Goal: Use online tool/utility: Utilize a website feature to perform a specific function

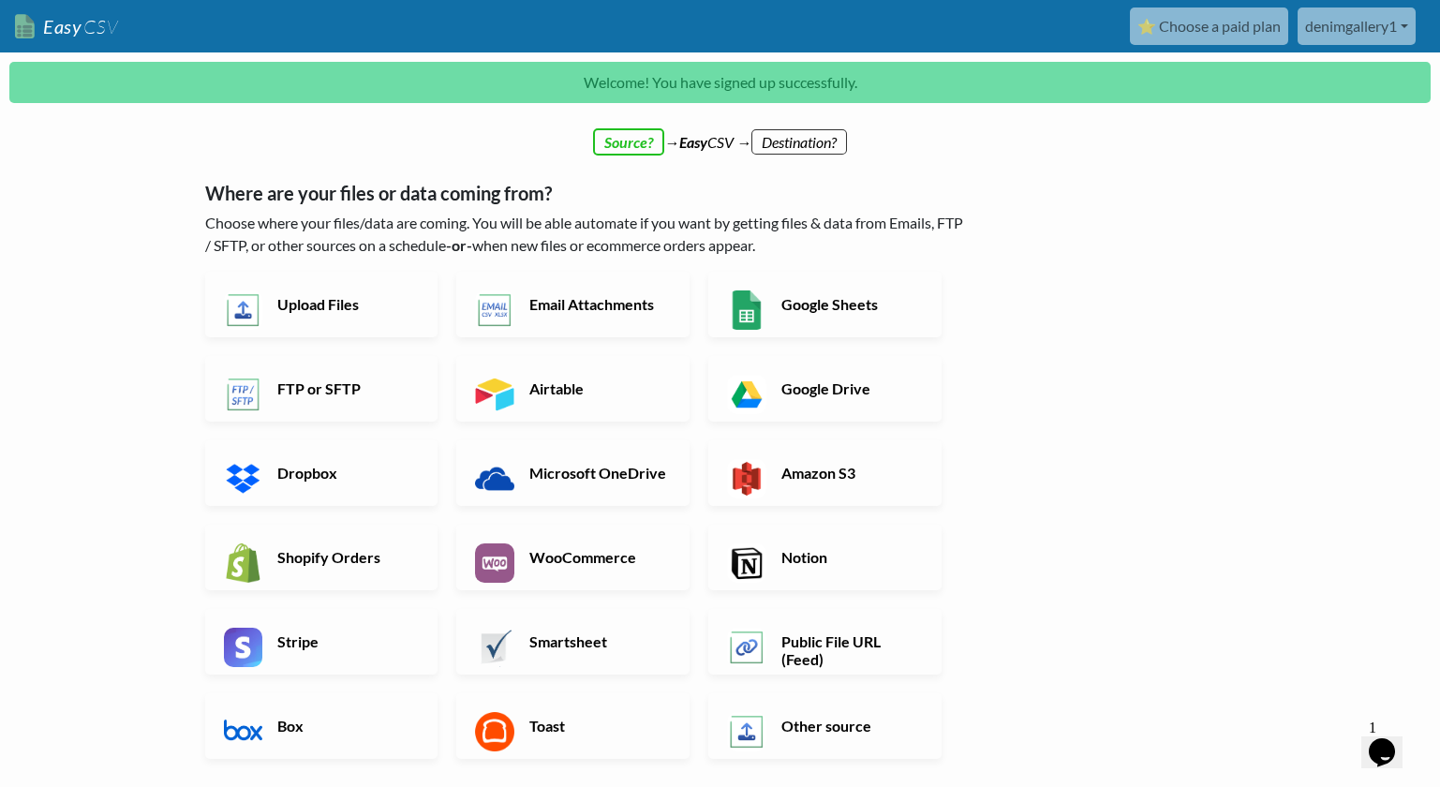
scroll to position [291, 0]
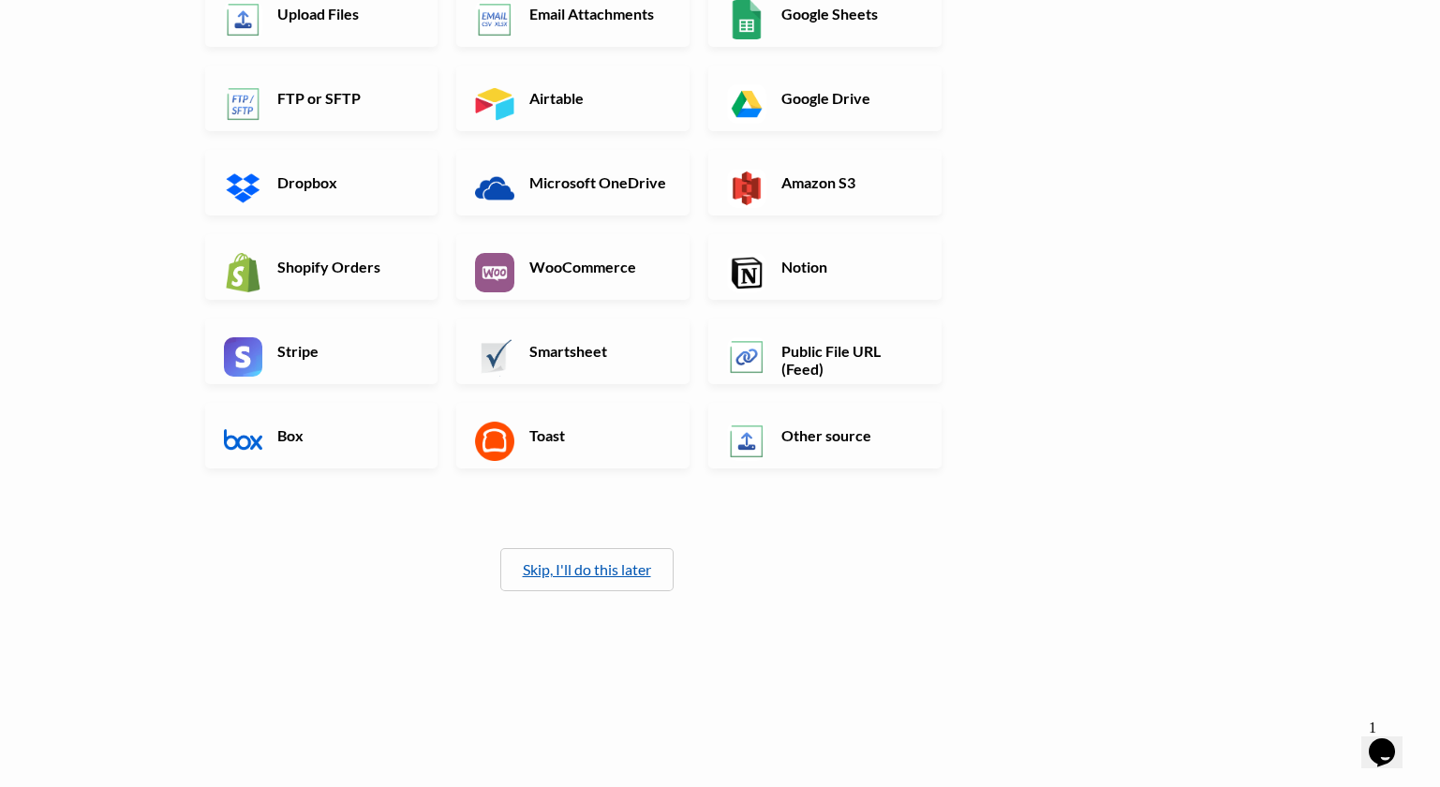
click at [587, 569] on link "Skip, I'll do this later" at bounding box center [587, 569] width 128 height 18
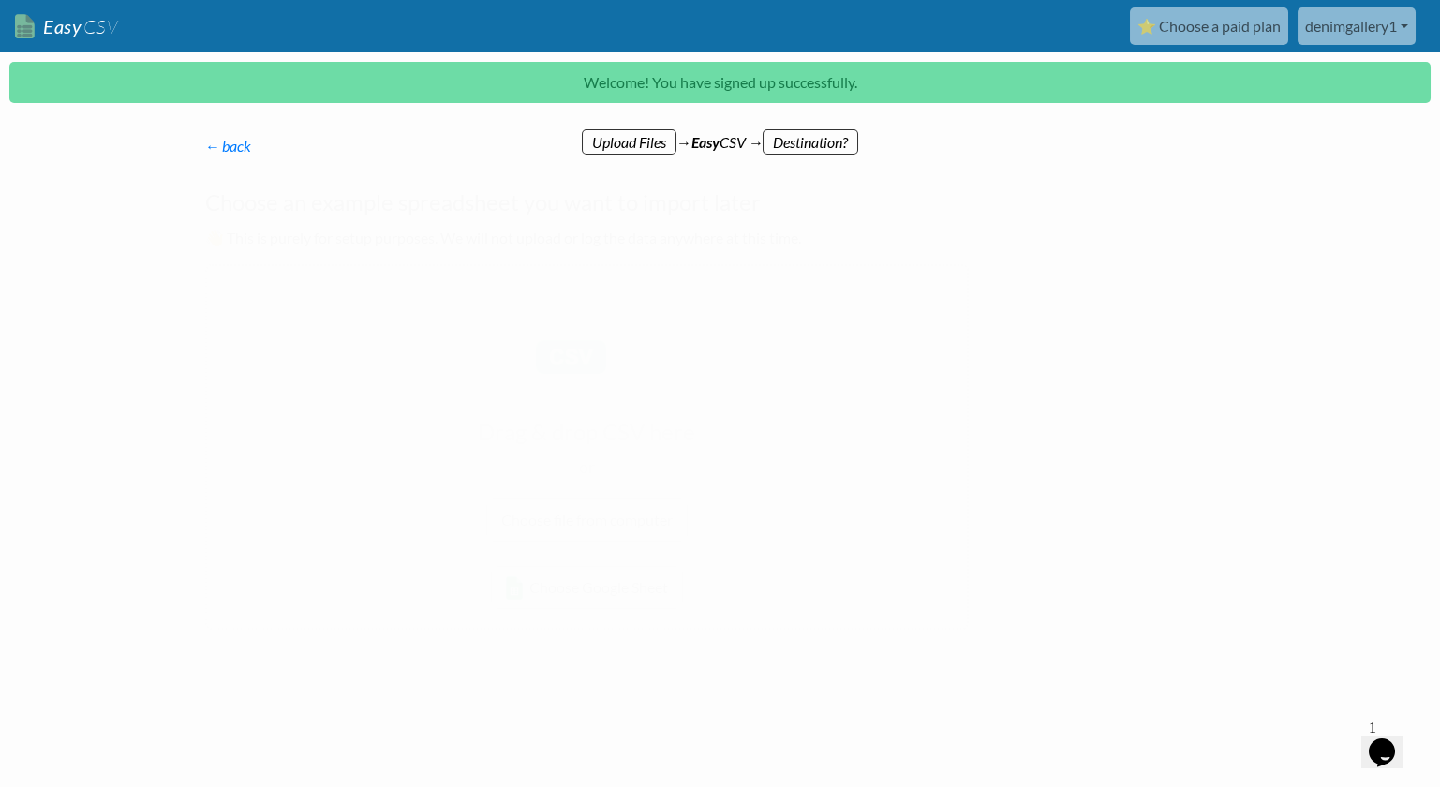
scroll to position [0, 0]
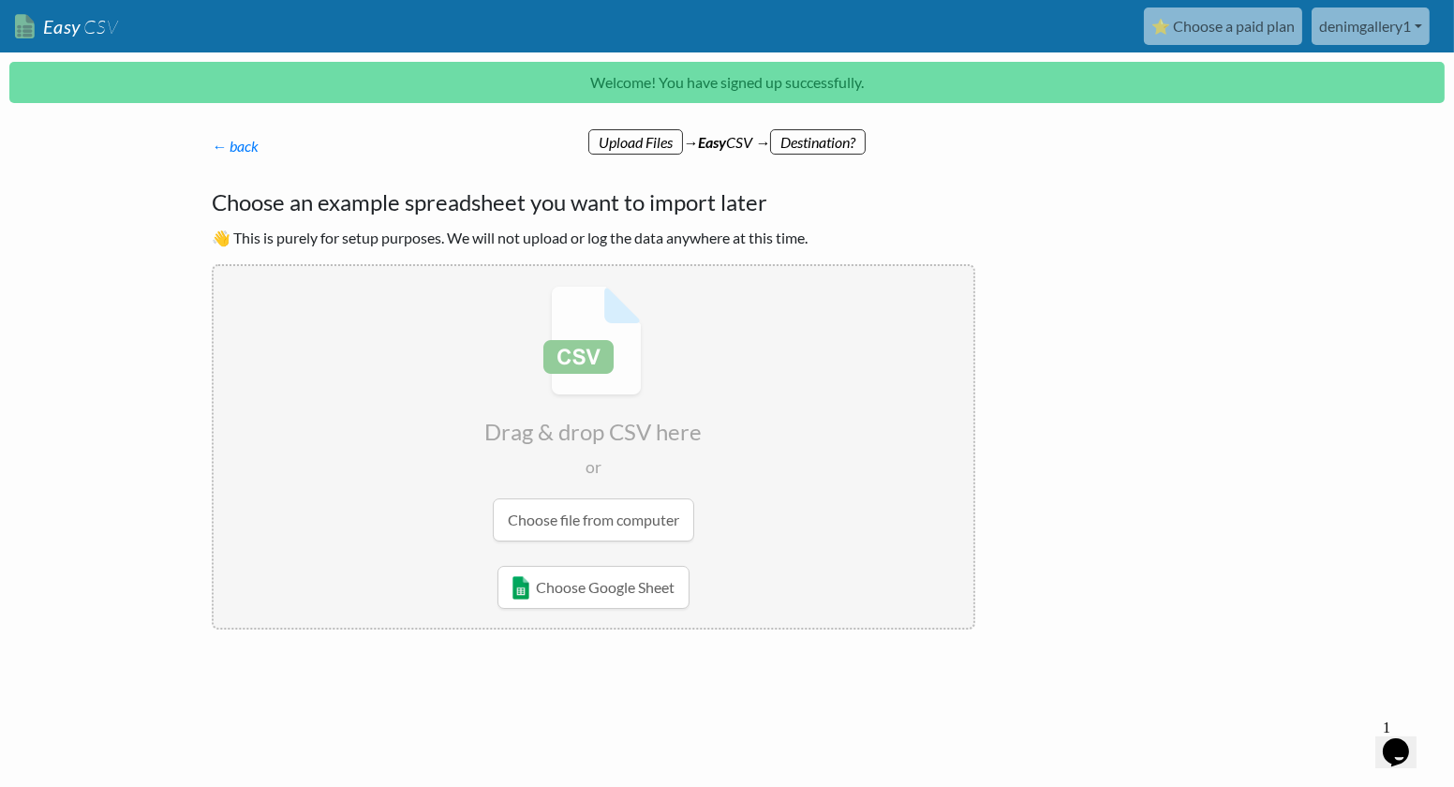
click at [626, 510] on input "file" at bounding box center [594, 413] width 760 height 295
type input "C:\fakepath\prestigecollection_BoomOrderTemplate_1758039624f22de.csv"
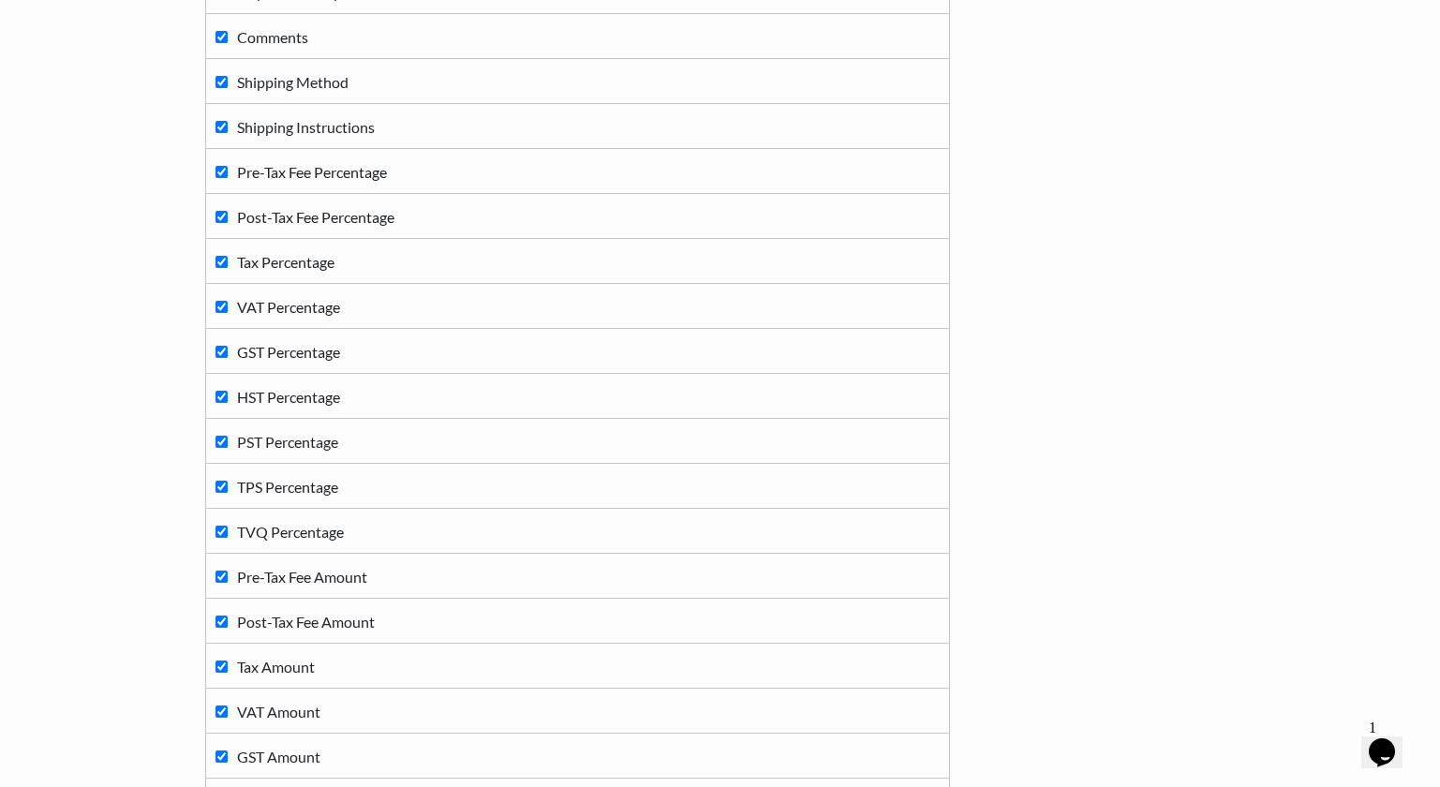
scroll to position [3536, 0]
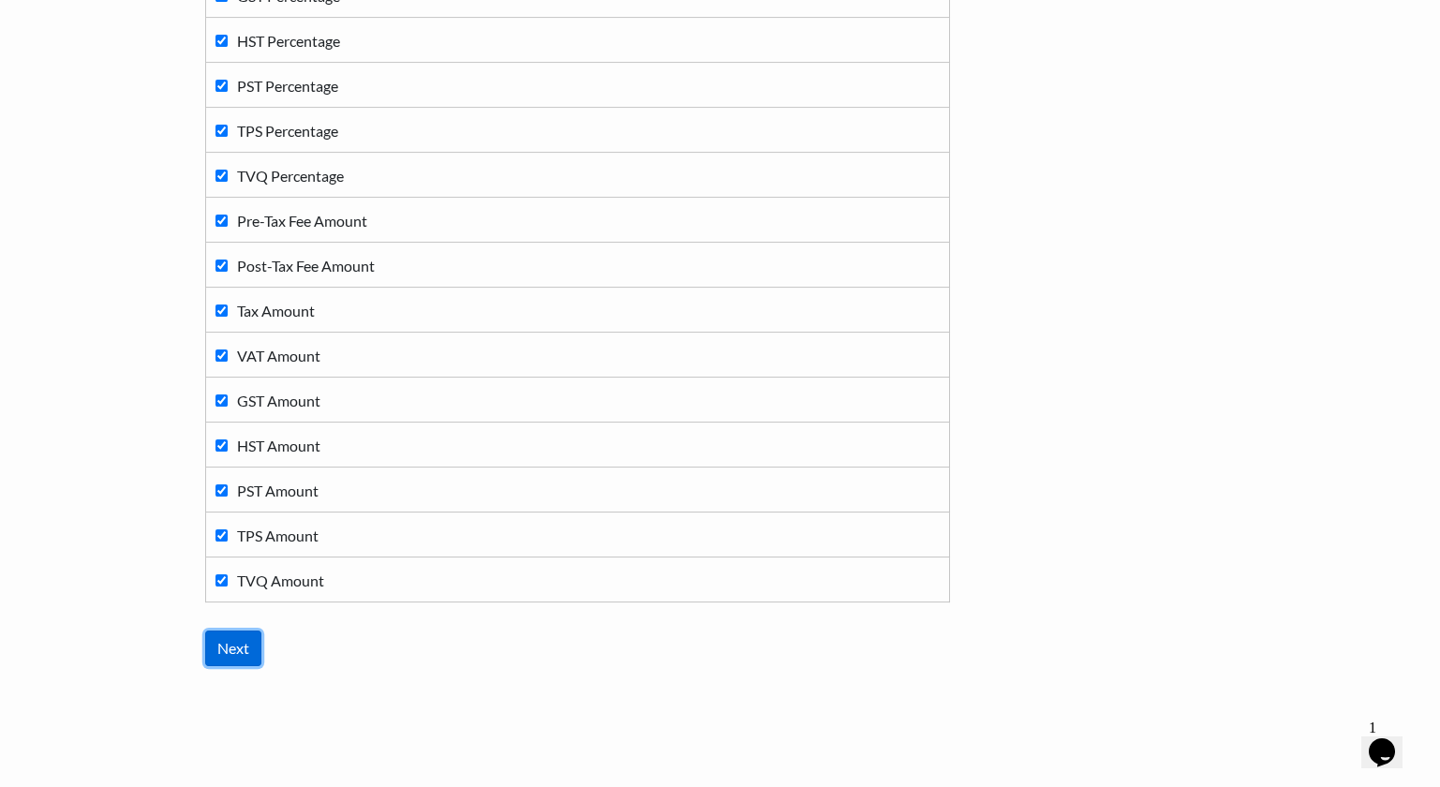
click at [237, 631] on input "Next" at bounding box center [233, 649] width 56 height 36
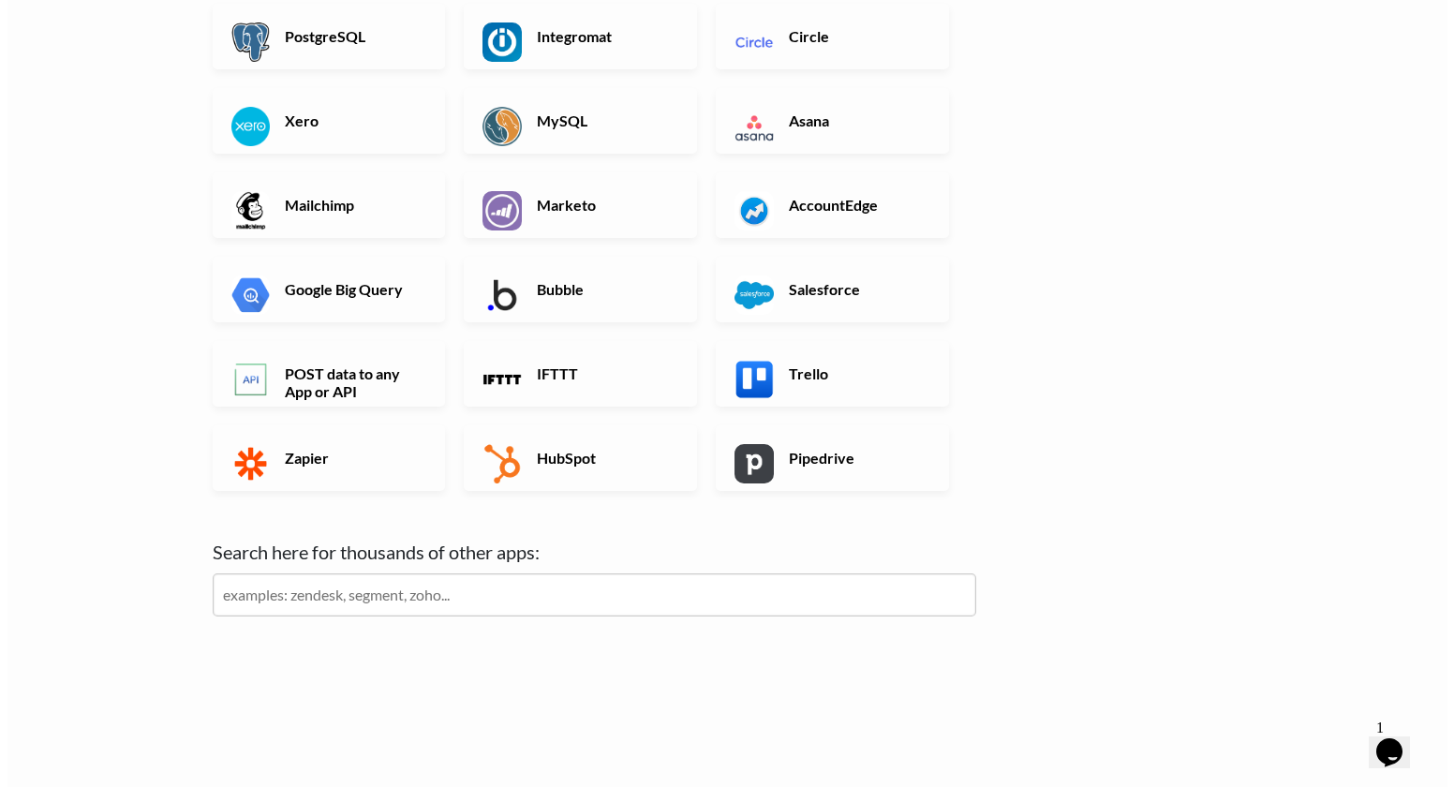
scroll to position [0, 0]
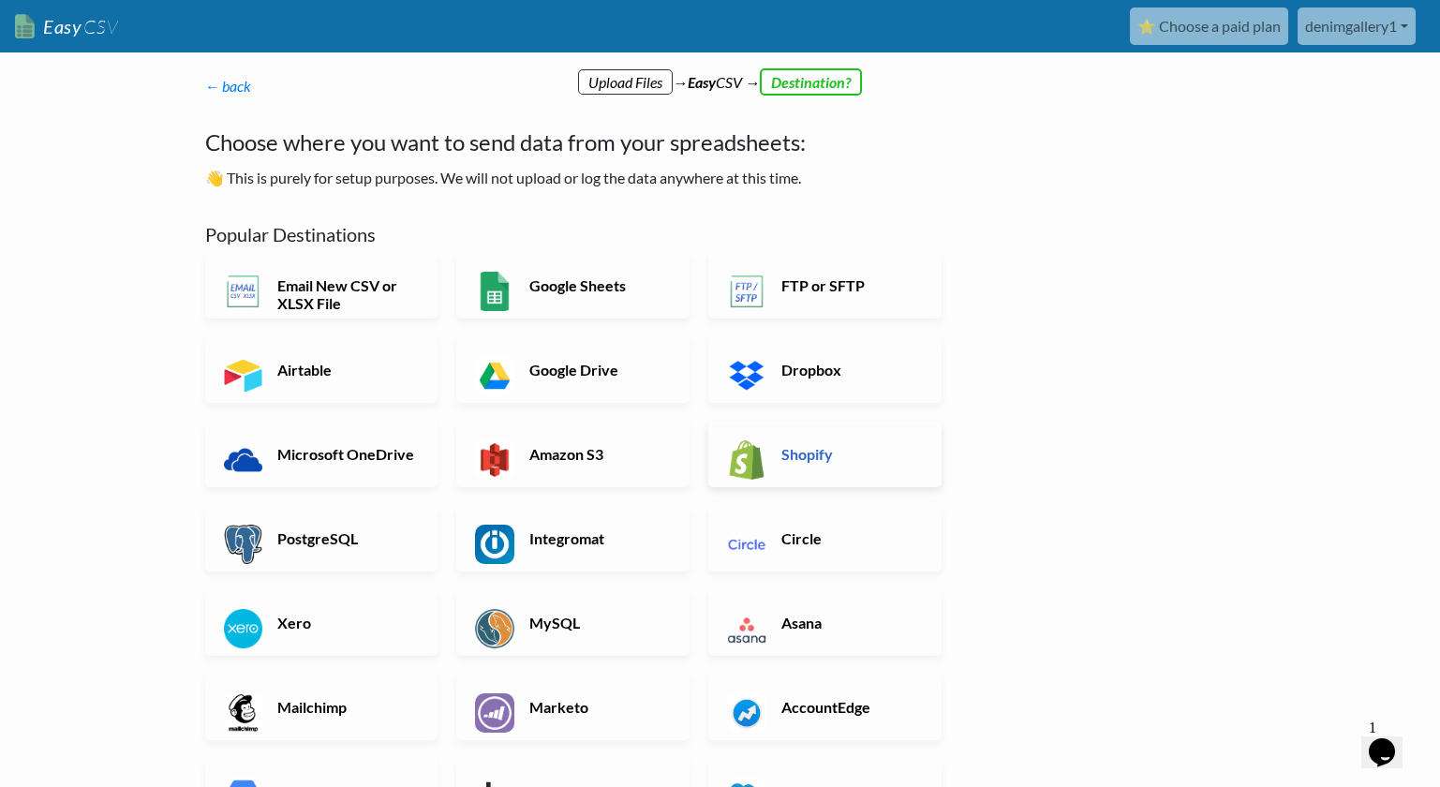
click at [800, 455] on h6 "Shopify" at bounding box center [850, 454] width 147 height 18
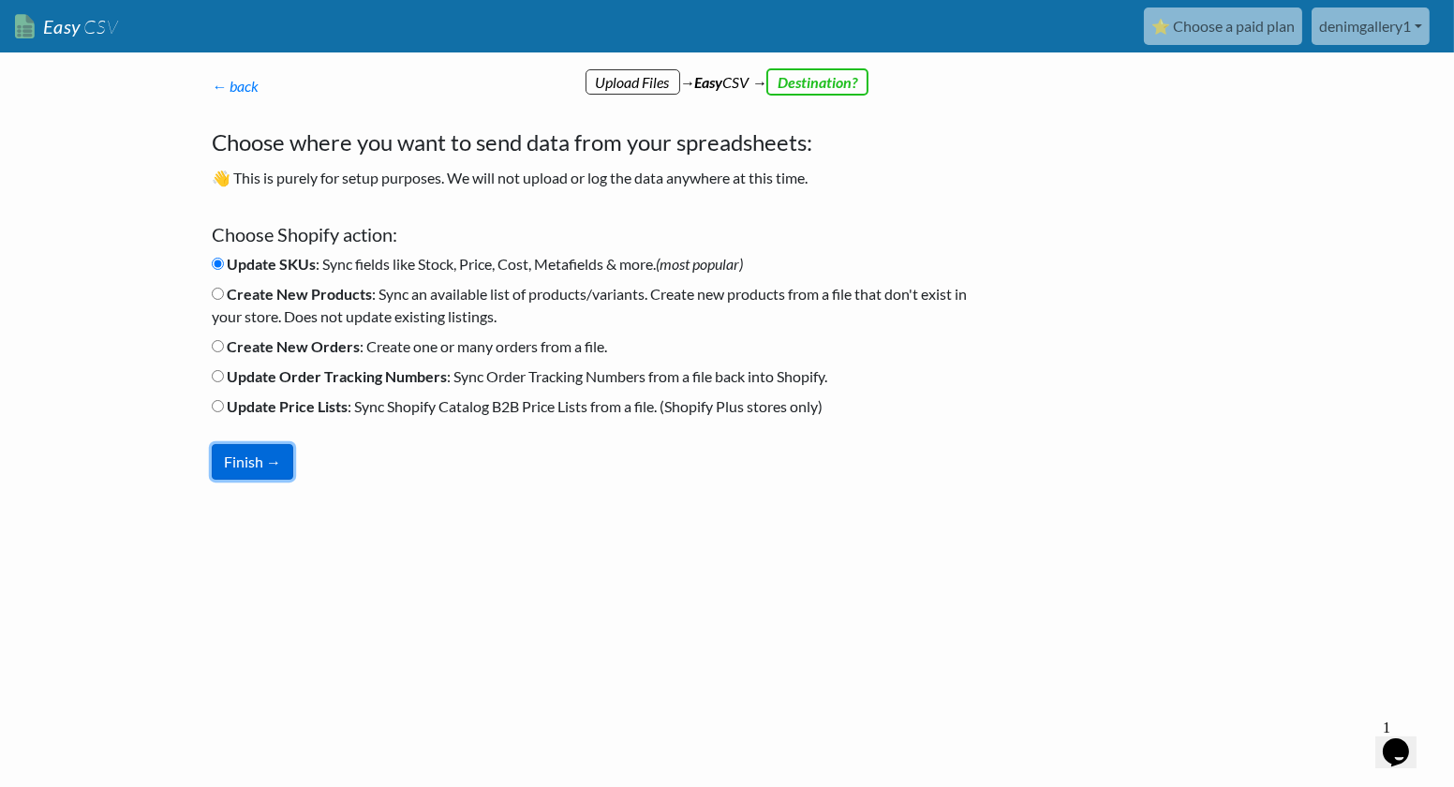
click at [264, 467] on button "Finish →" at bounding box center [253, 462] width 82 height 36
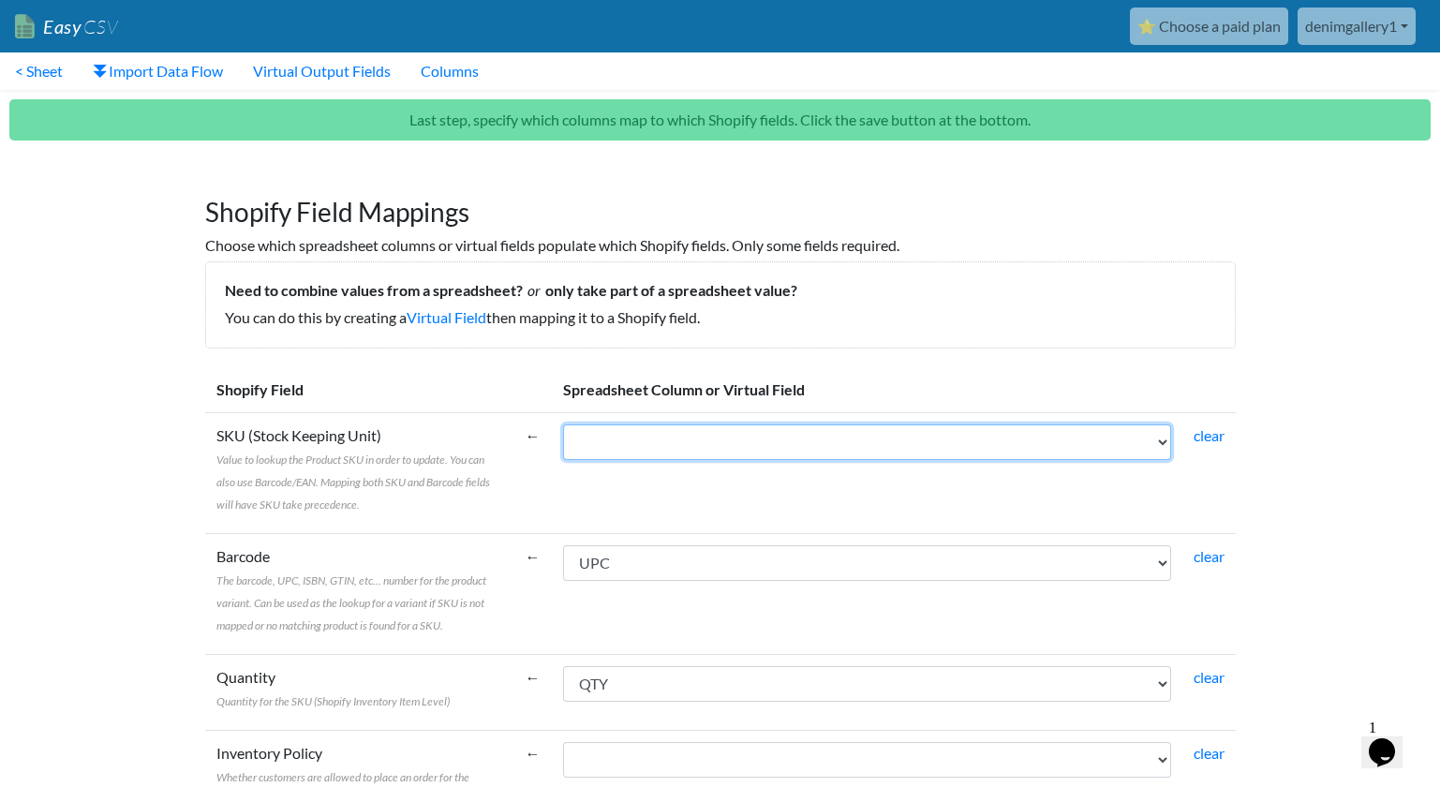
click at [901, 432] on select "Order ID Record ID Showroom ID Showroom Name Date Created Sales Rep Name Sales …" at bounding box center [867, 443] width 608 height 36
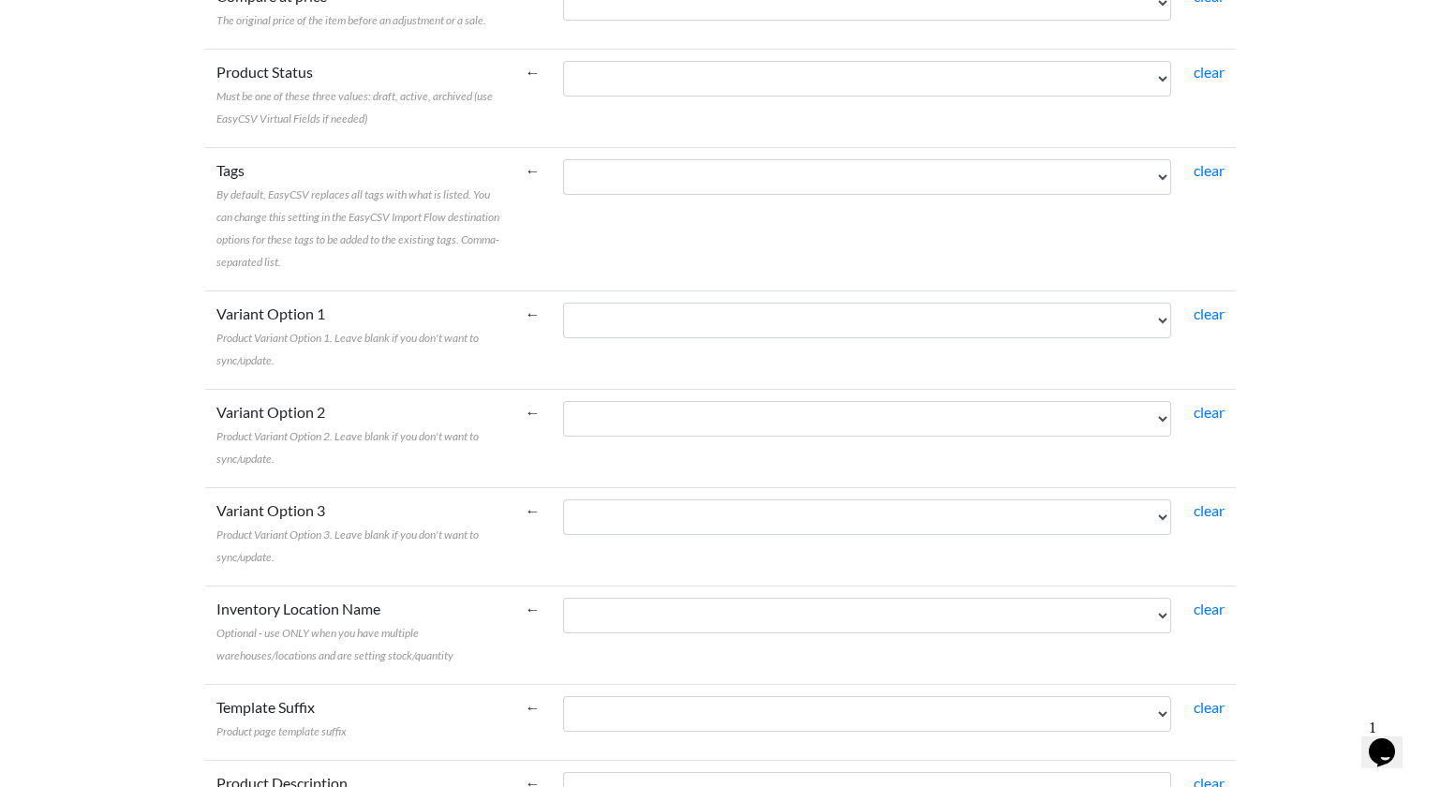
scroll to position [1267, 0]
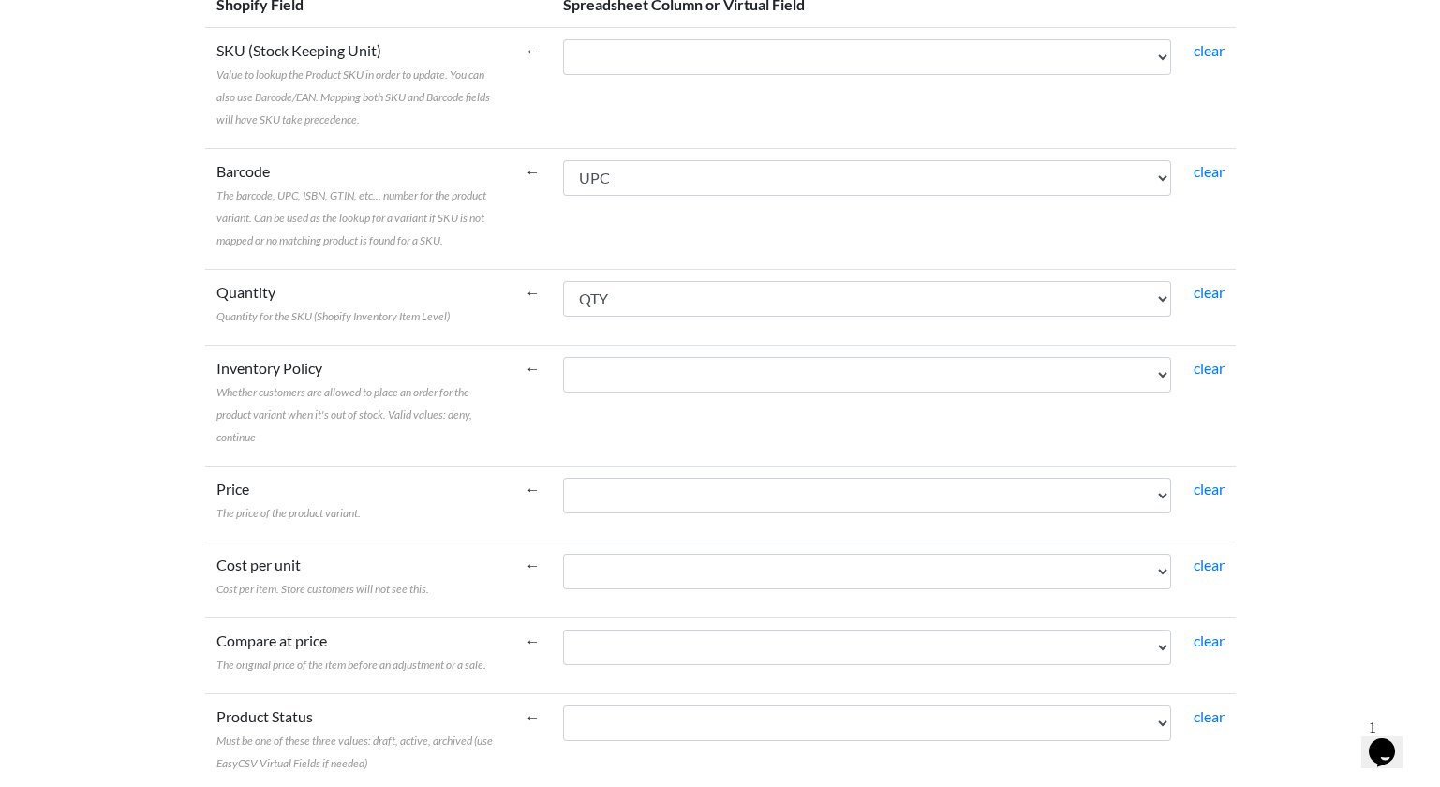
drag, startPoint x: 390, startPoint y: 431, endPoint x: 386, endPoint y: 250, distance: 180.9
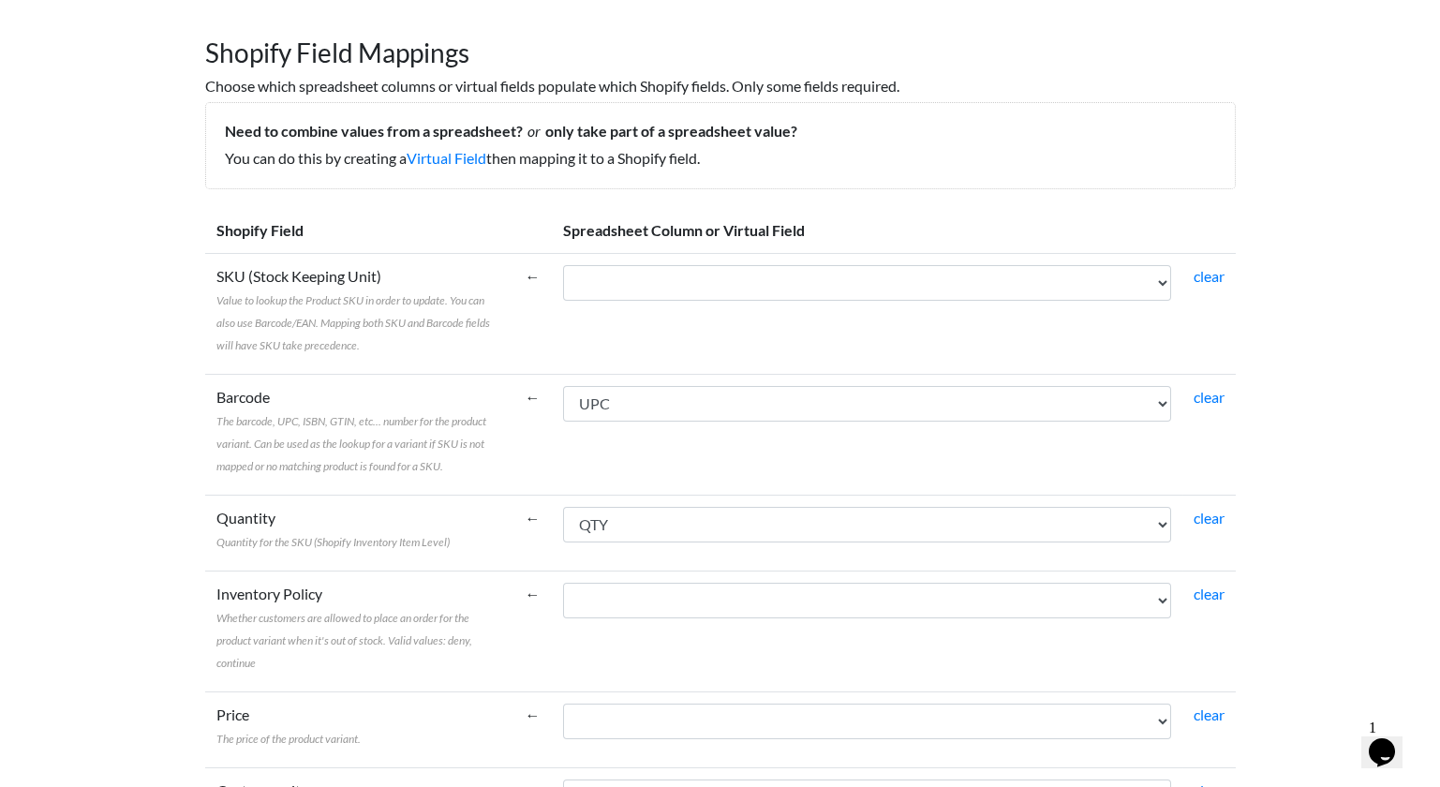
scroll to position [0, 0]
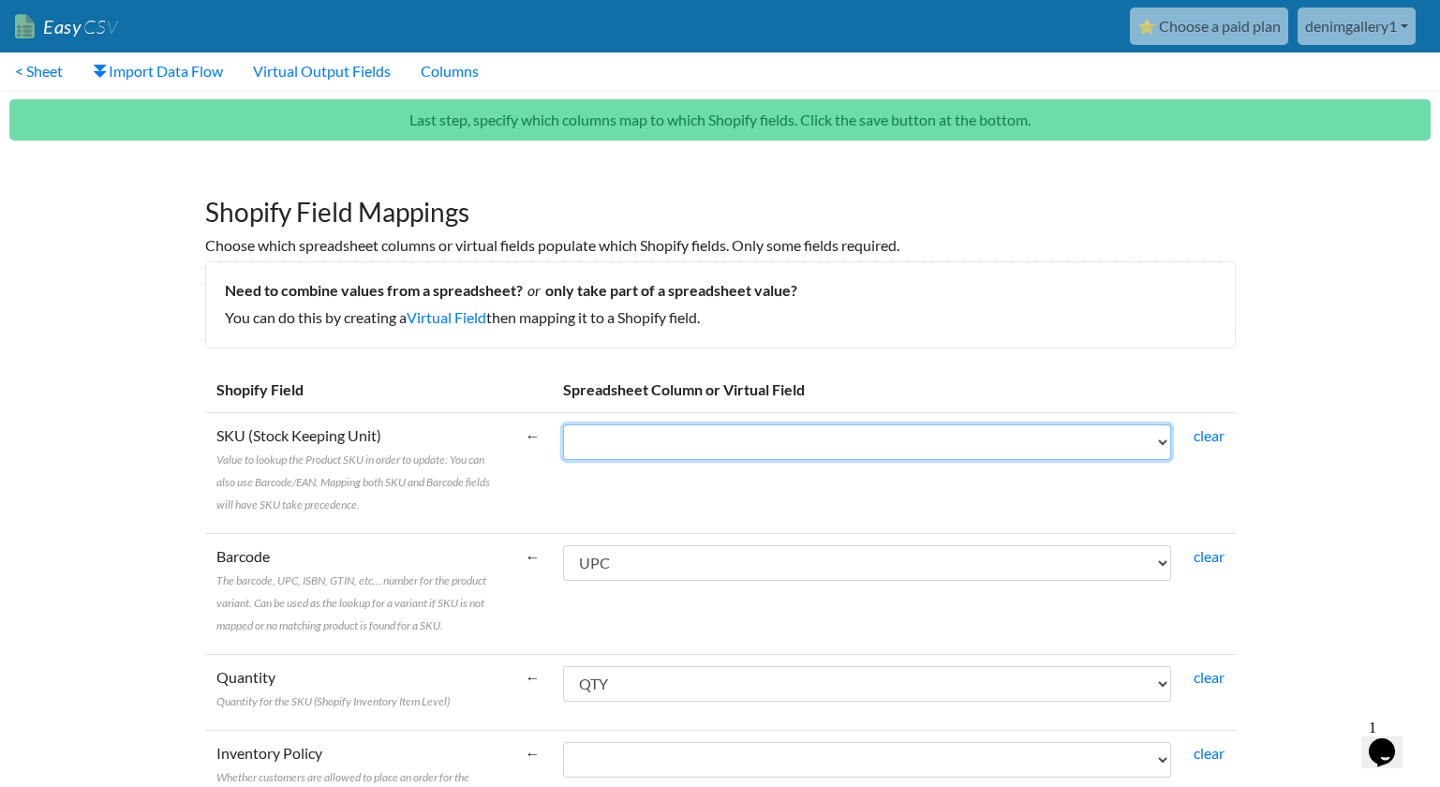
click at [602, 441] on select "Order ID Record ID Showroom ID Showroom Name Date Created Sales Rep Name Sales …" at bounding box center [867, 443] width 608 height 36
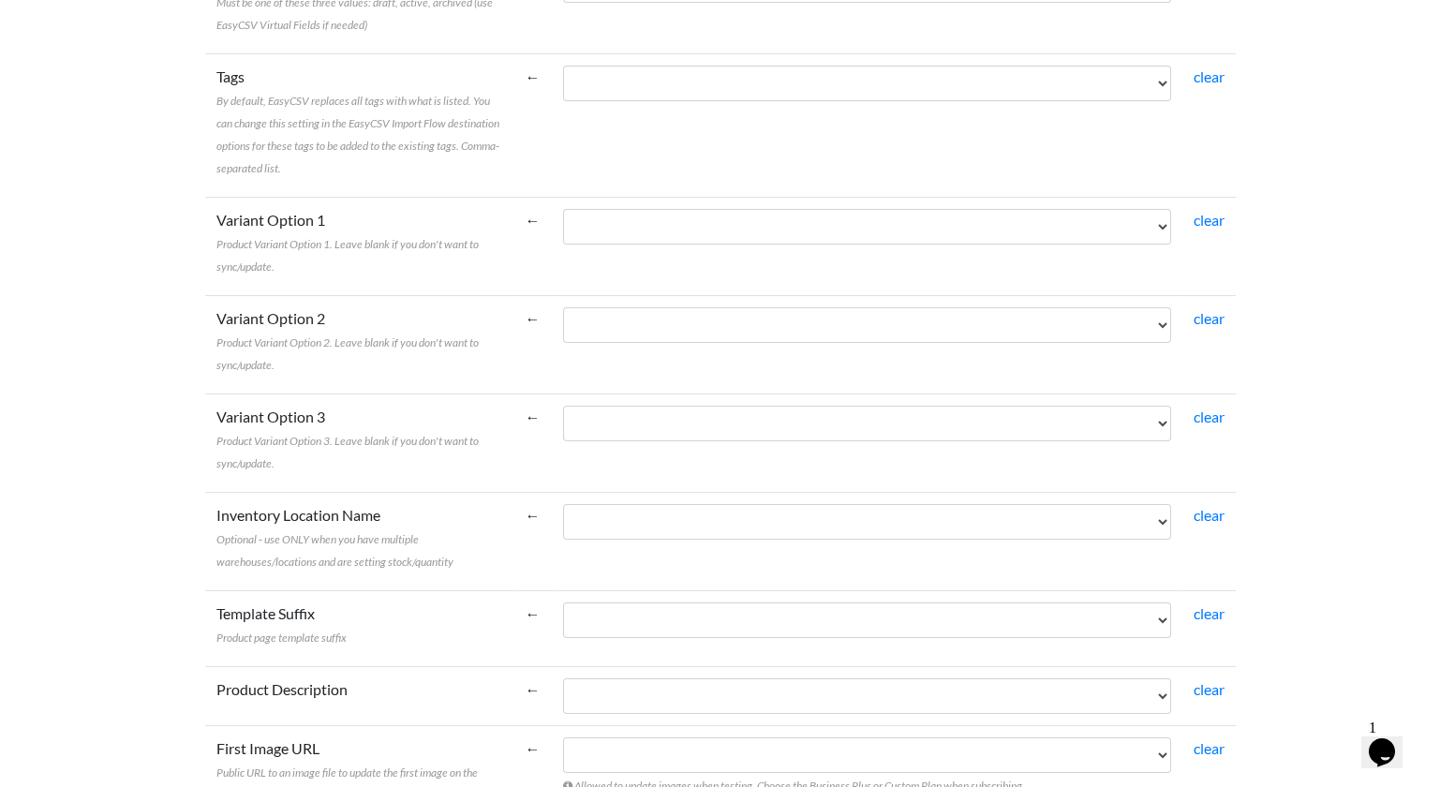
scroll to position [1267, 0]
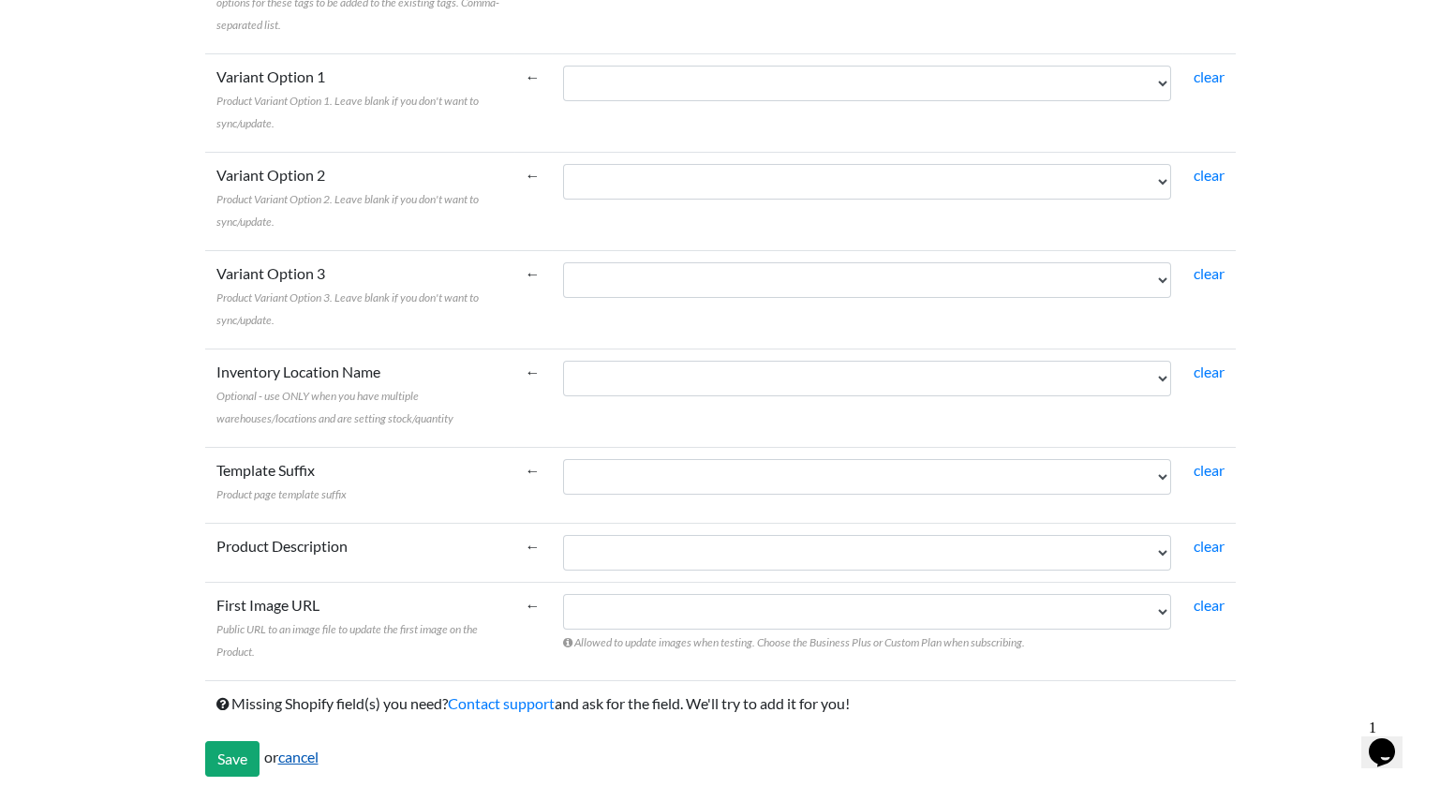
click at [311, 750] on link "cancel" at bounding box center [298, 757] width 40 height 18
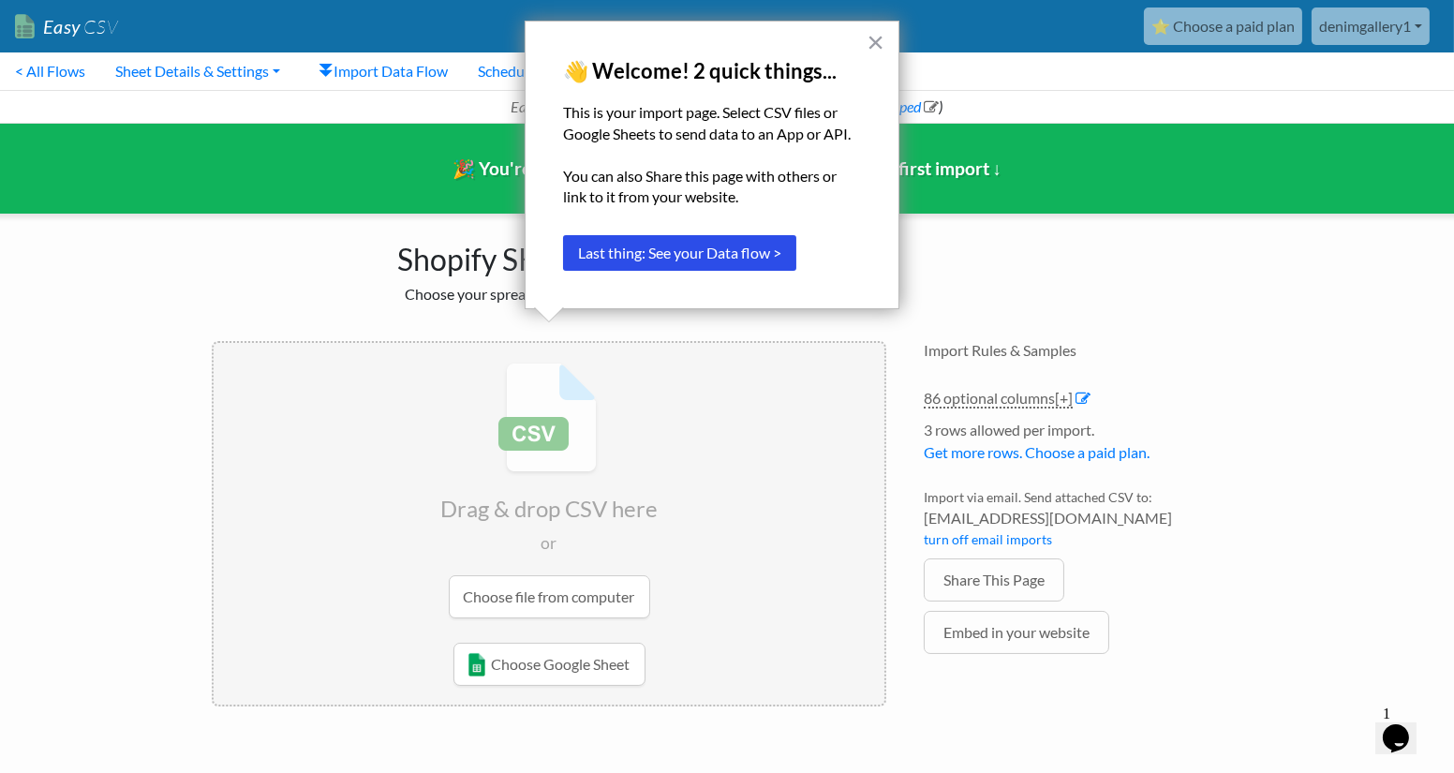
click at [1382, 18] on link "denimgallery1" at bounding box center [1371, 25] width 118 height 37
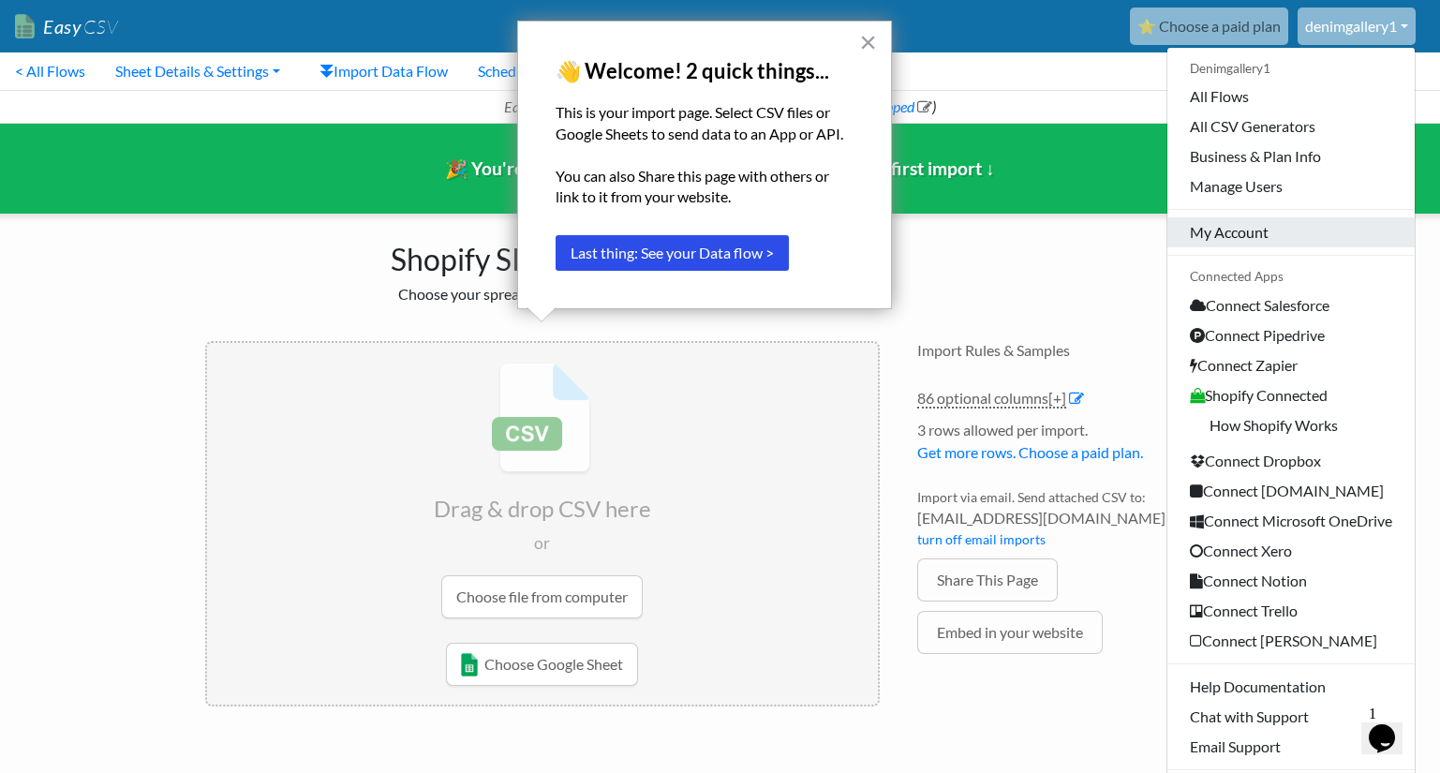
click at [1254, 235] on link "My Account" at bounding box center [1291, 232] width 247 height 30
